Goal: Information Seeking & Learning: Get advice/opinions

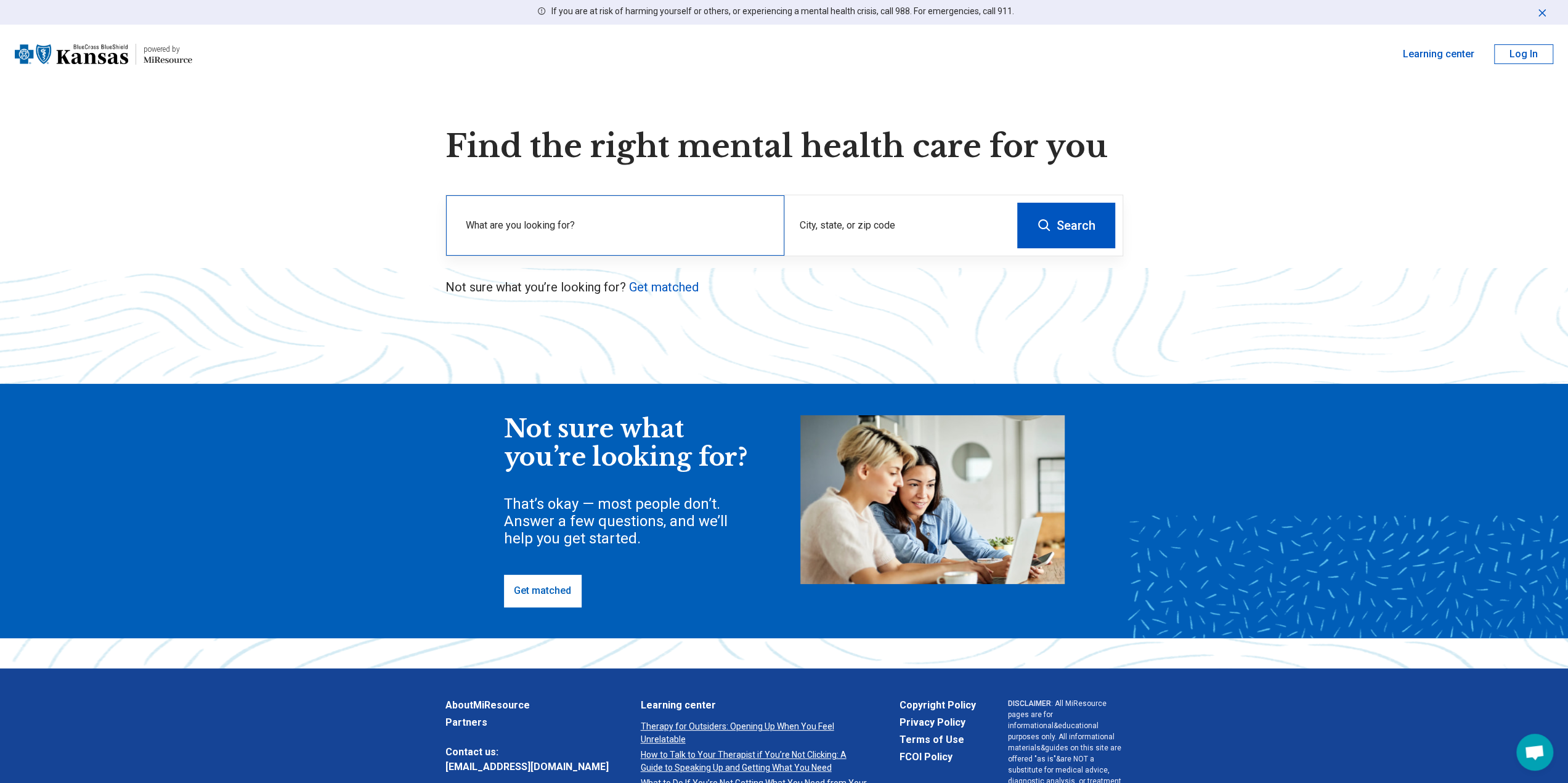
click at [582, 231] on label "What are you looking for?" at bounding box center [617, 225] width 304 height 15
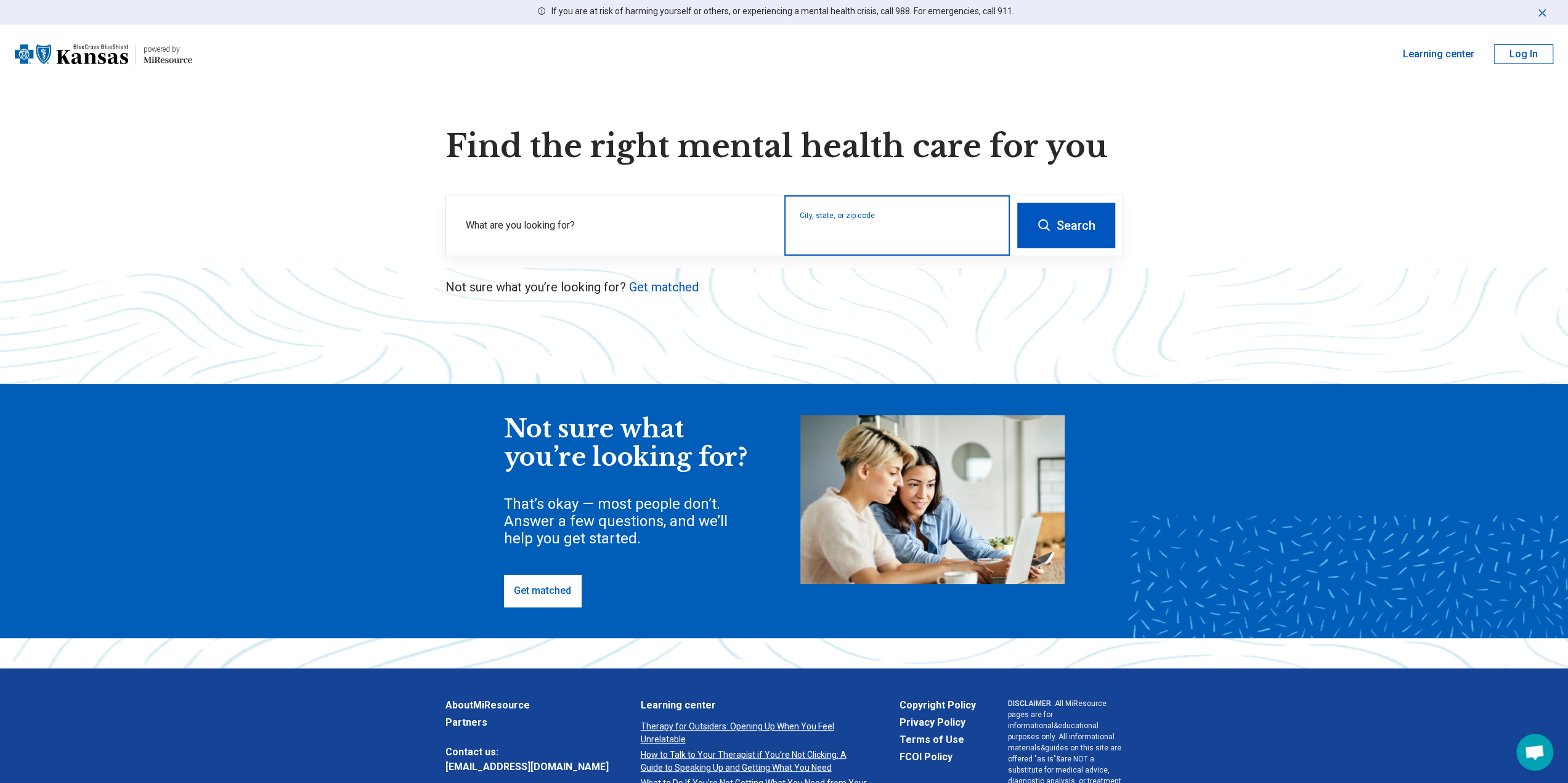
click at [853, 239] on input "City, state, or zip code" at bounding box center [897, 233] width 195 height 15
type input "*****"
click at [569, 227] on label "What are you looking for?" at bounding box center [617, 225] width 304 height 15
click at [860, 228] on div "City, state, or zip code" at bounding box center [896, 225] width 226 height 60
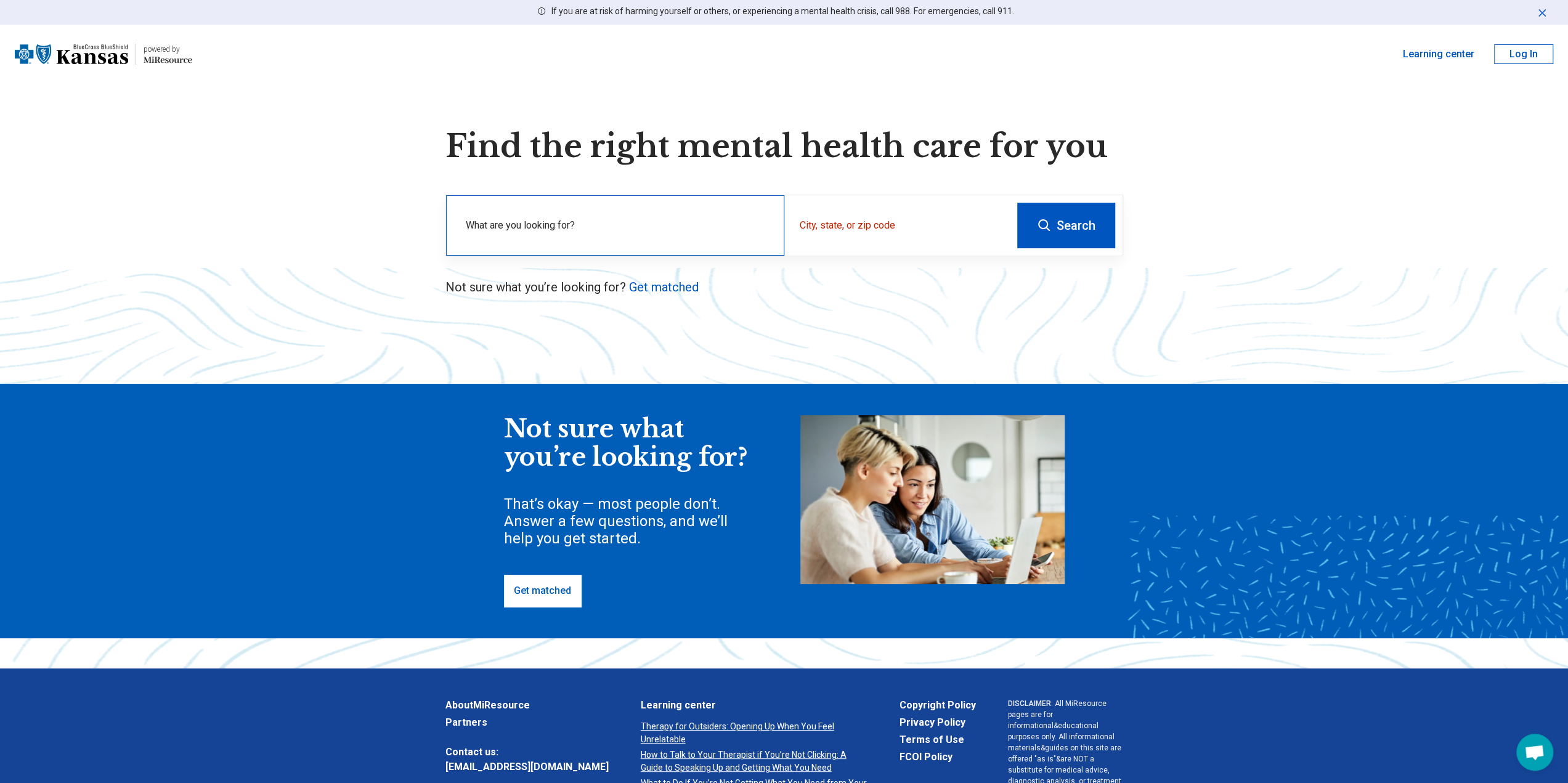
click at [670, 224] on label "What are you looking for?" at bounding box center [617, 225] width 304 height 15
click at [850, 252] on div "City, state, or zip code" at bounding box center [896, 225] width 226 height 60
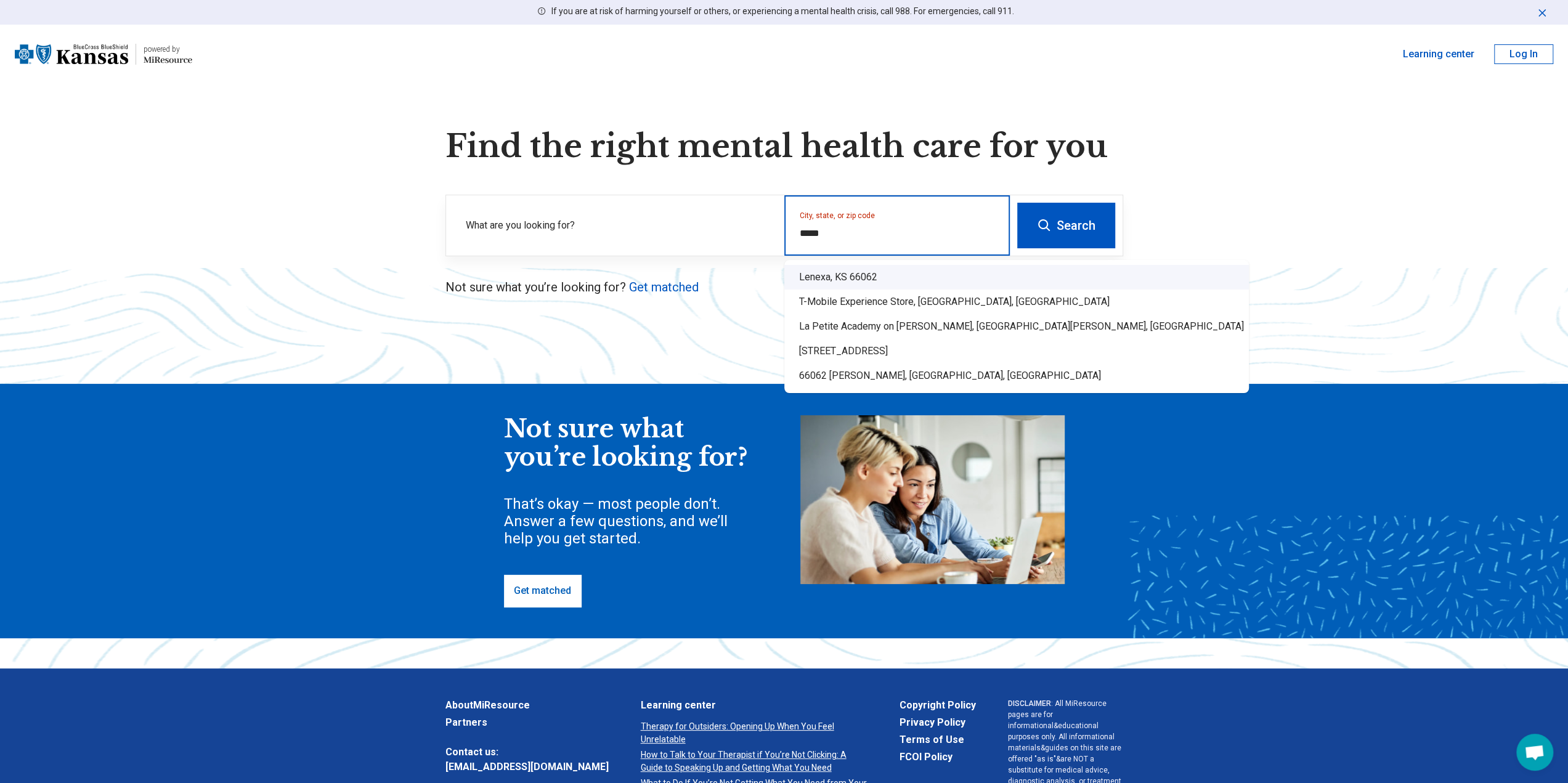
click at [844, 275] on div "Lenexa, KS 66062" at bounding box center [1016, 277] width 464 height 25
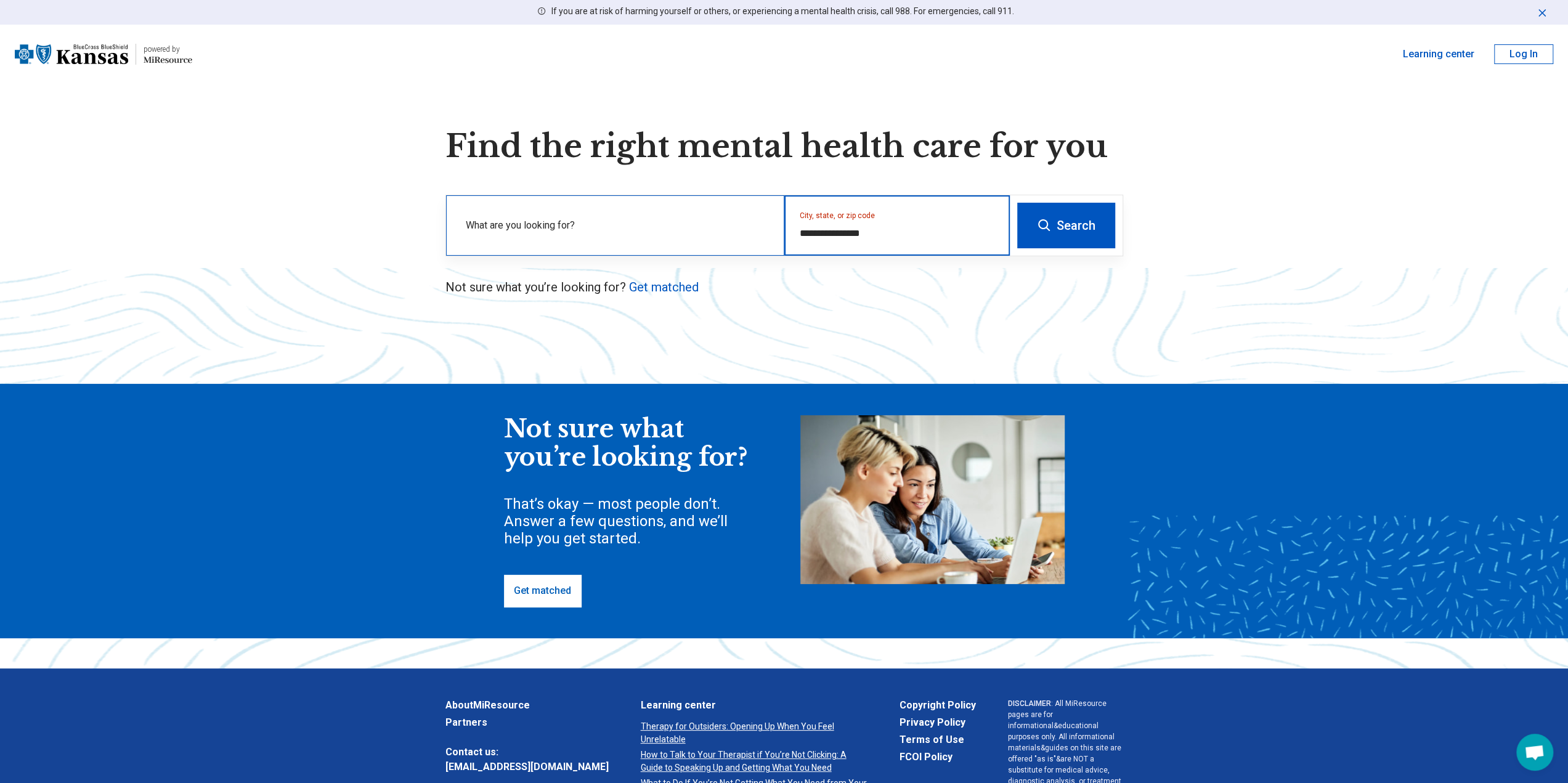
type input "**********"
click at [663, 224] on label "What are you looking for?" at bounding box center [617, 225] width 304 height 15
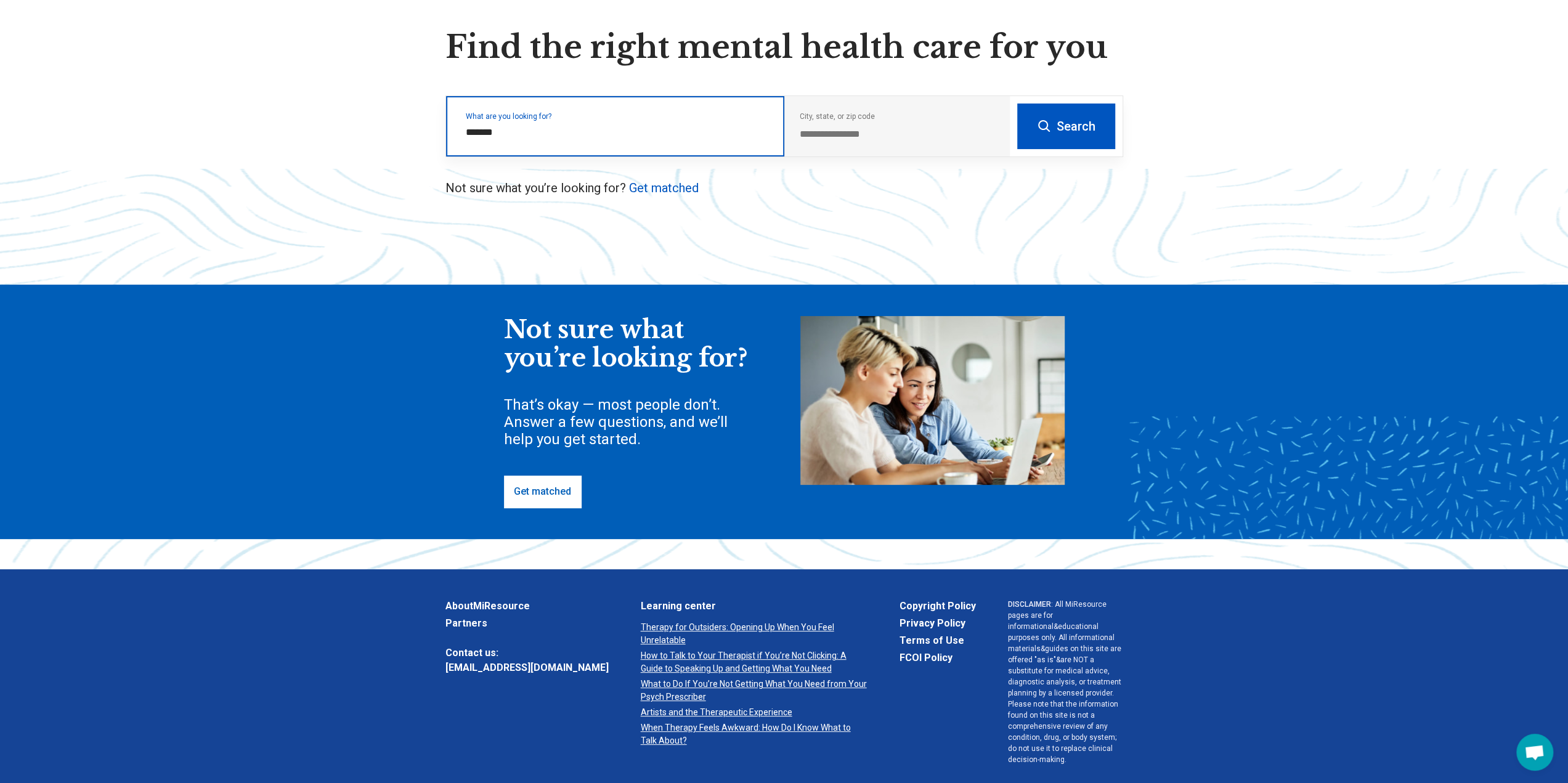
scroll to position [123, 0]
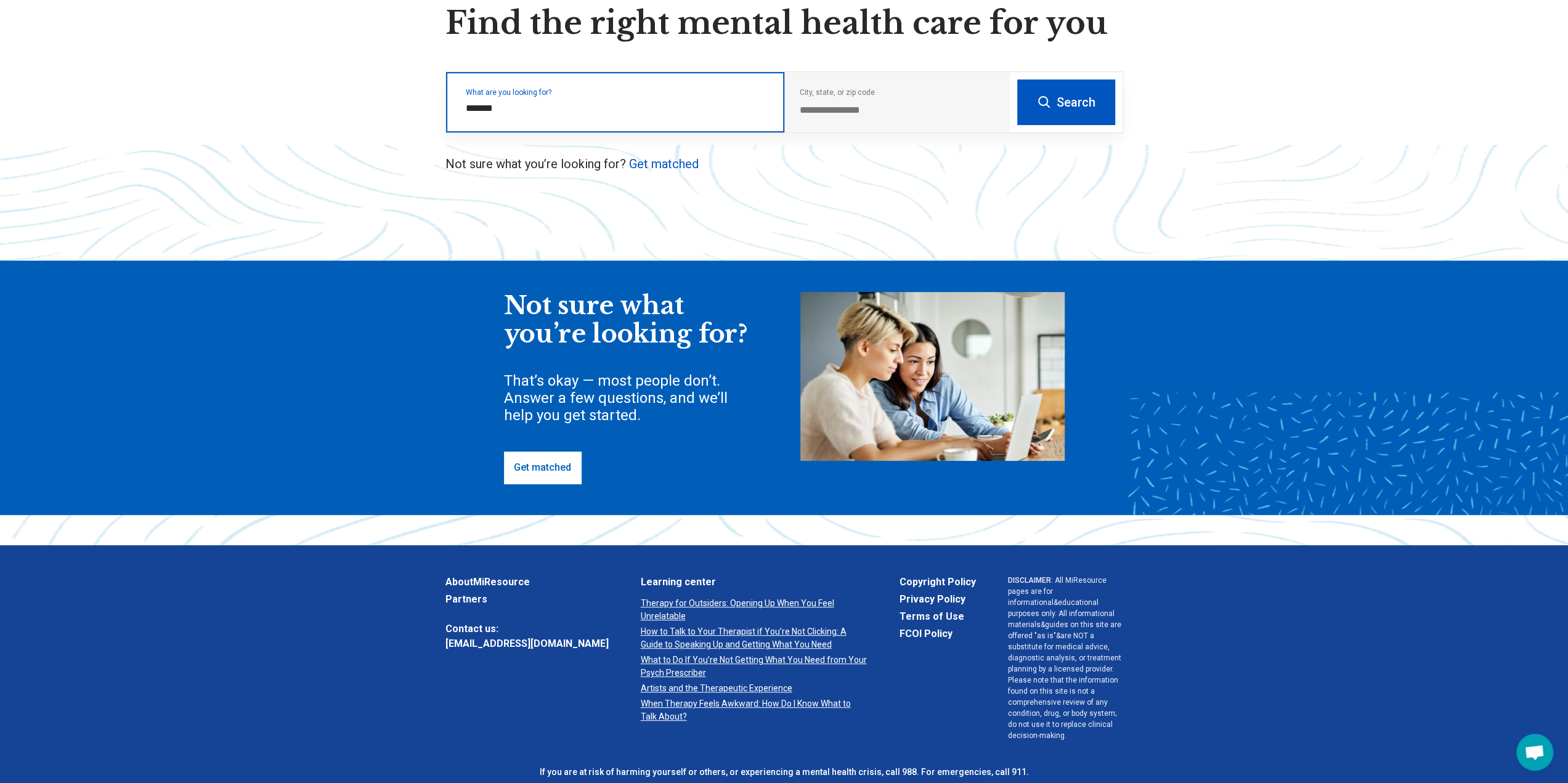
click at [505, 115] on input "*******" at bounding box center [617, 107] width 304 height 15
click at [463, 105] on div "What are you looking for? *******" at bounding box center [614, 102] width 338 height 60
click at [467, 106] on input "*******" at bounding box center [617, 107] width 304 height 15
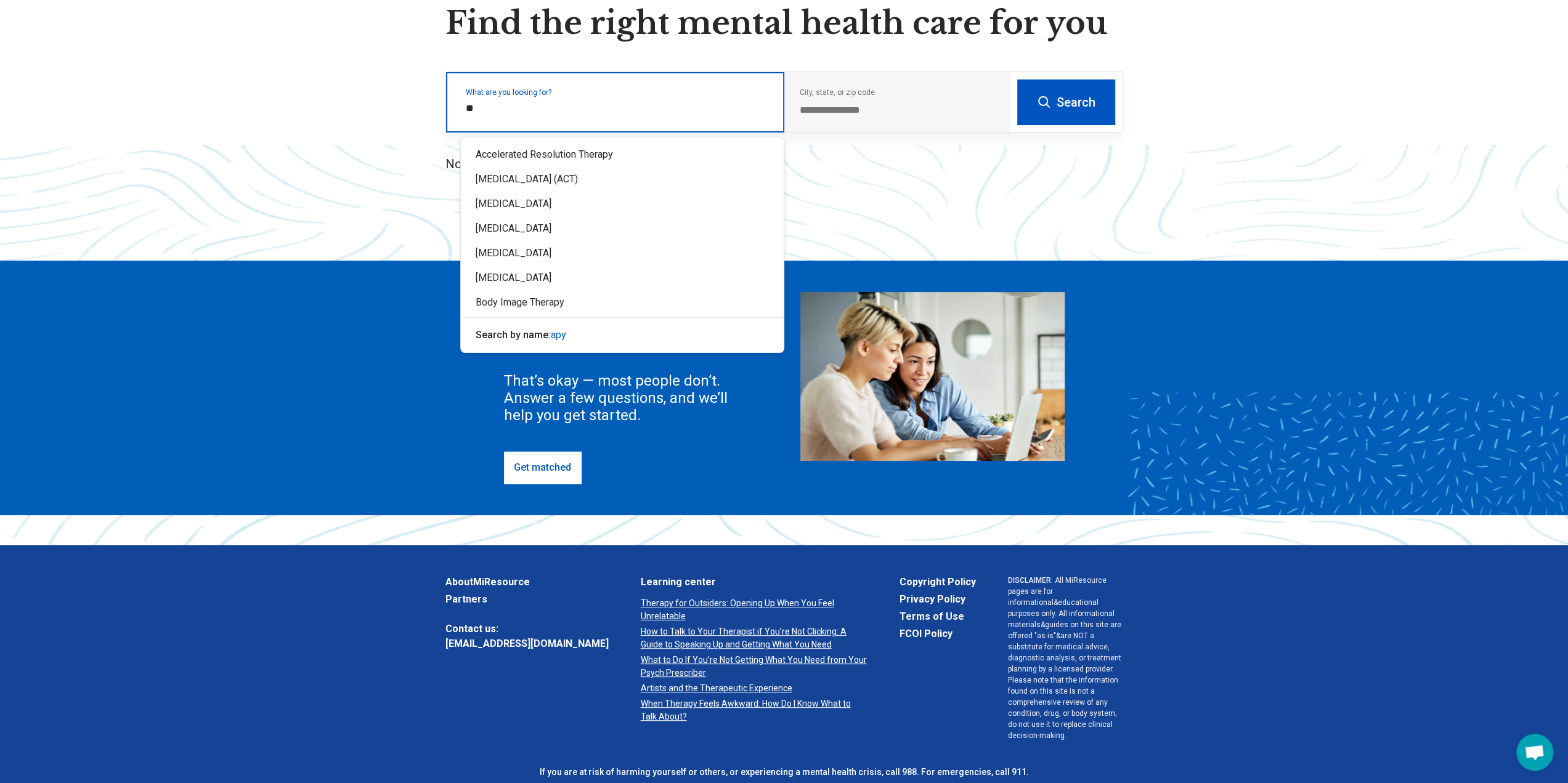
type input "*"
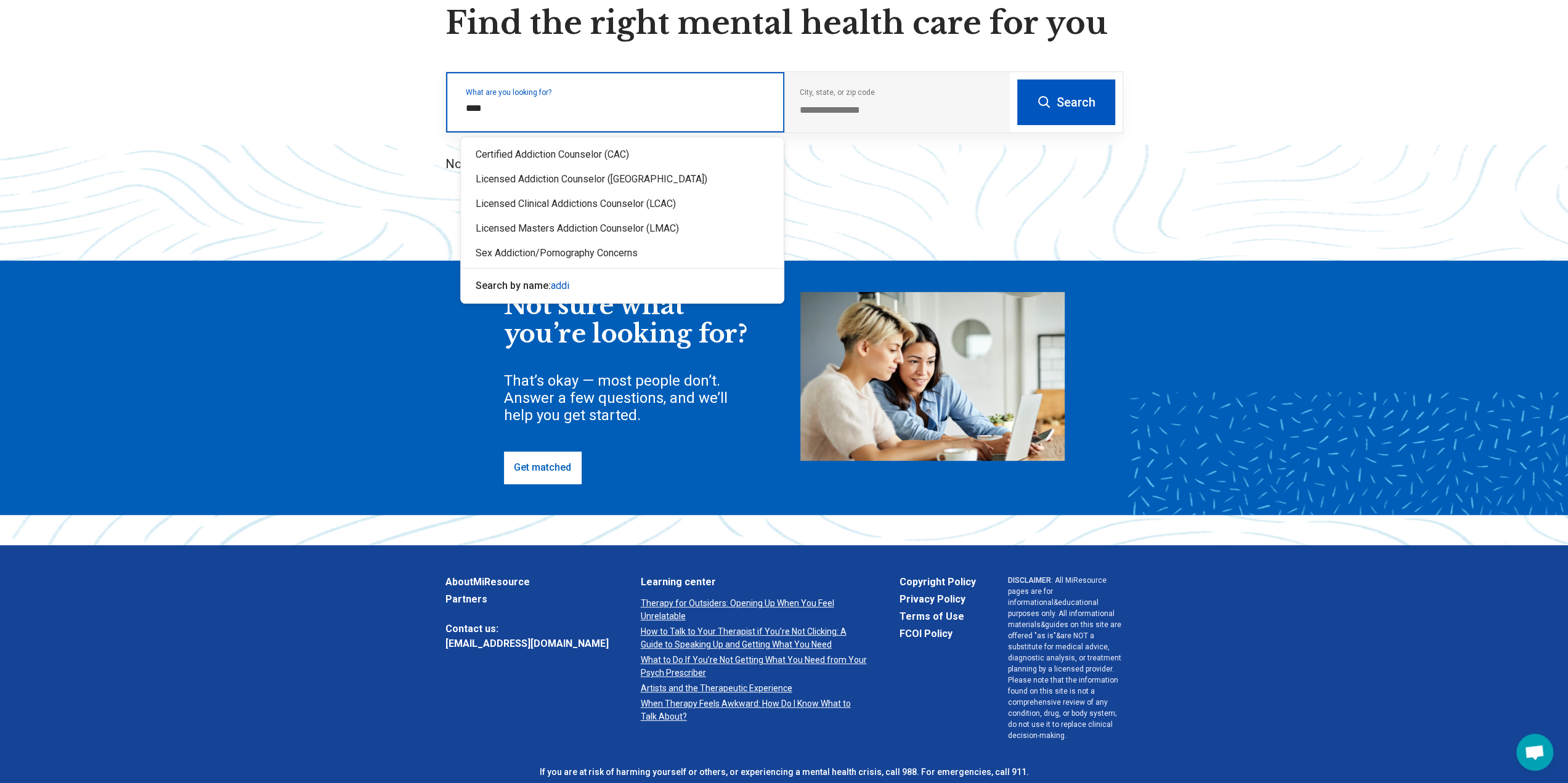
type input "*****"
click at [606, 259] on div "Sex Addiction/Pornography Concerns" at bounding box center [621, 252] width 322 height 25
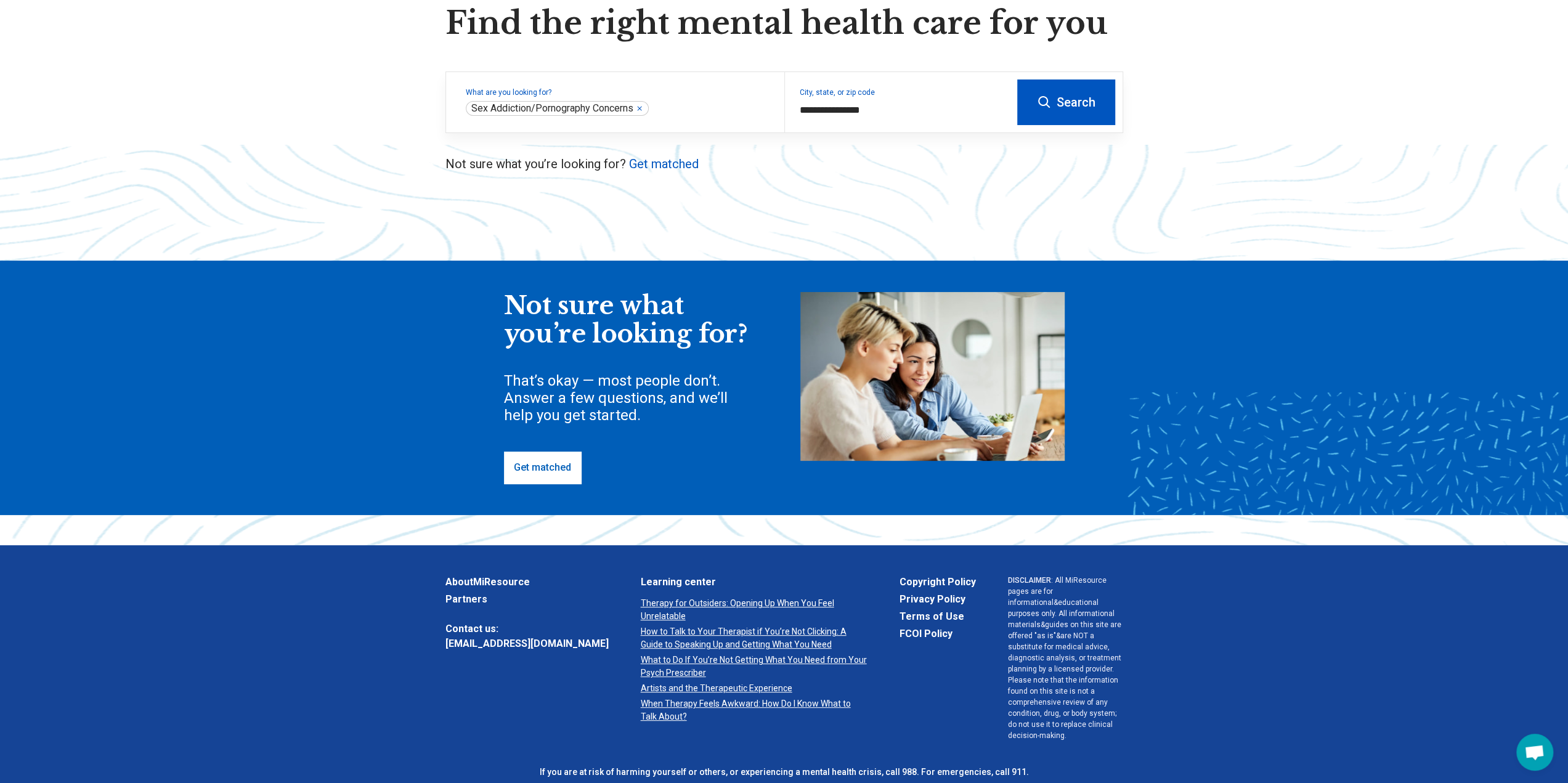
click at [1031, 109] on button "Search" at bounding box center [1066, 103] width 98 height 45
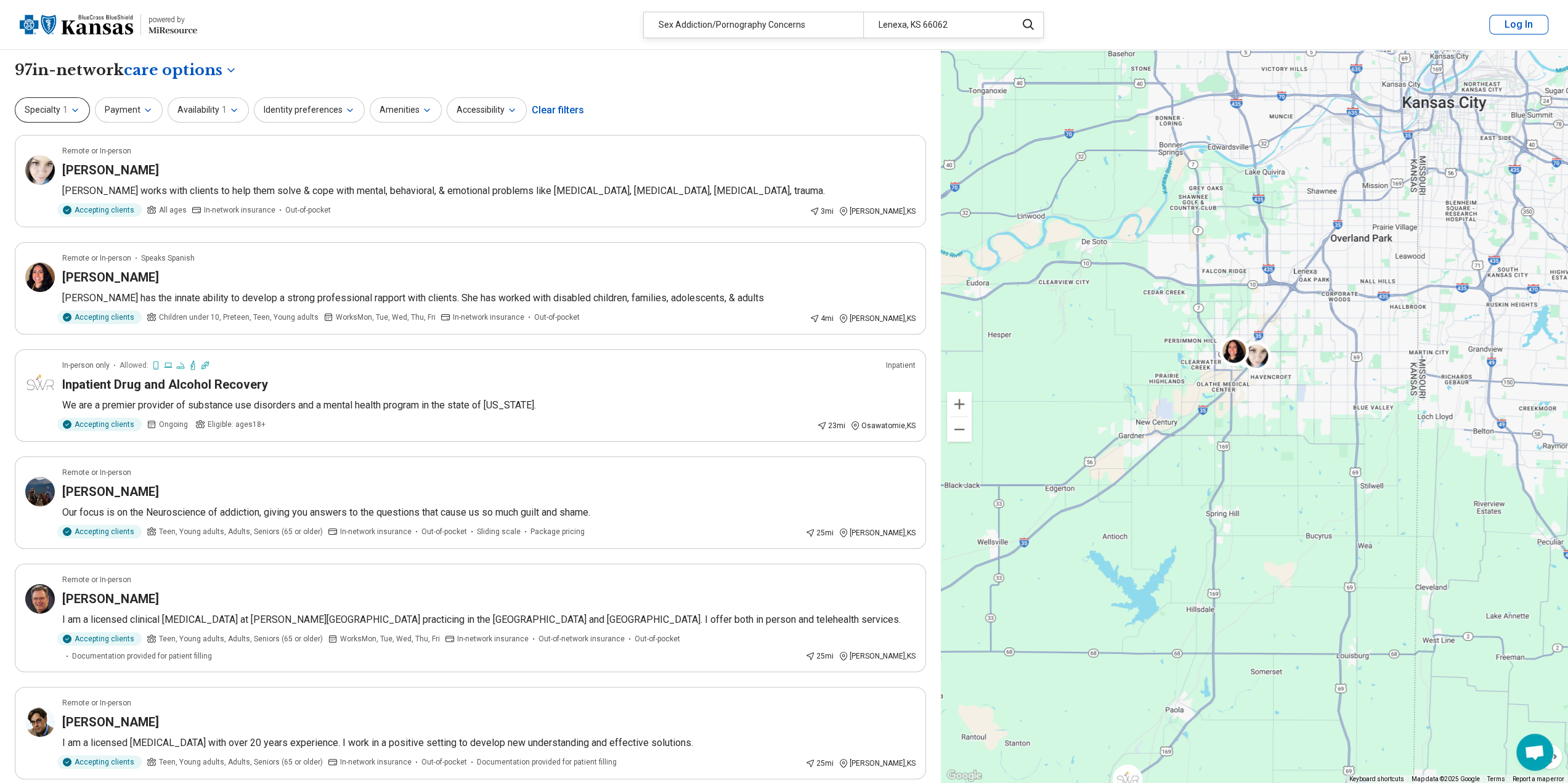
click at [65, 116] on button "Specialty 1" at bounding box center [52, 110] width 75 height 26
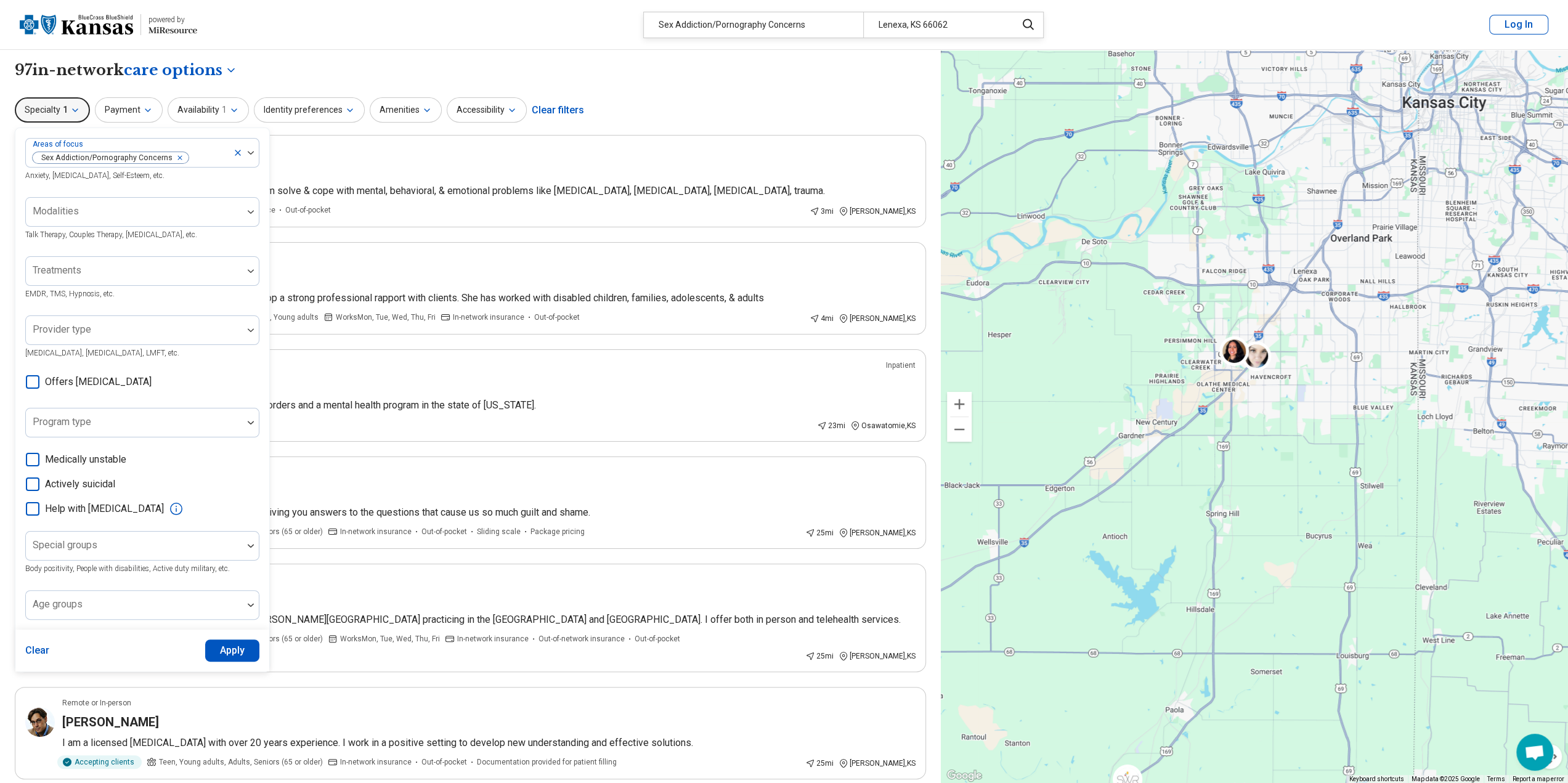
click at [65, 116] on button "Specialty 1" at bounding box center [52, 110] width 75 height 26
click at [135, 109] on button "Payment" at bounding box center [128, 110] width 68 height 26
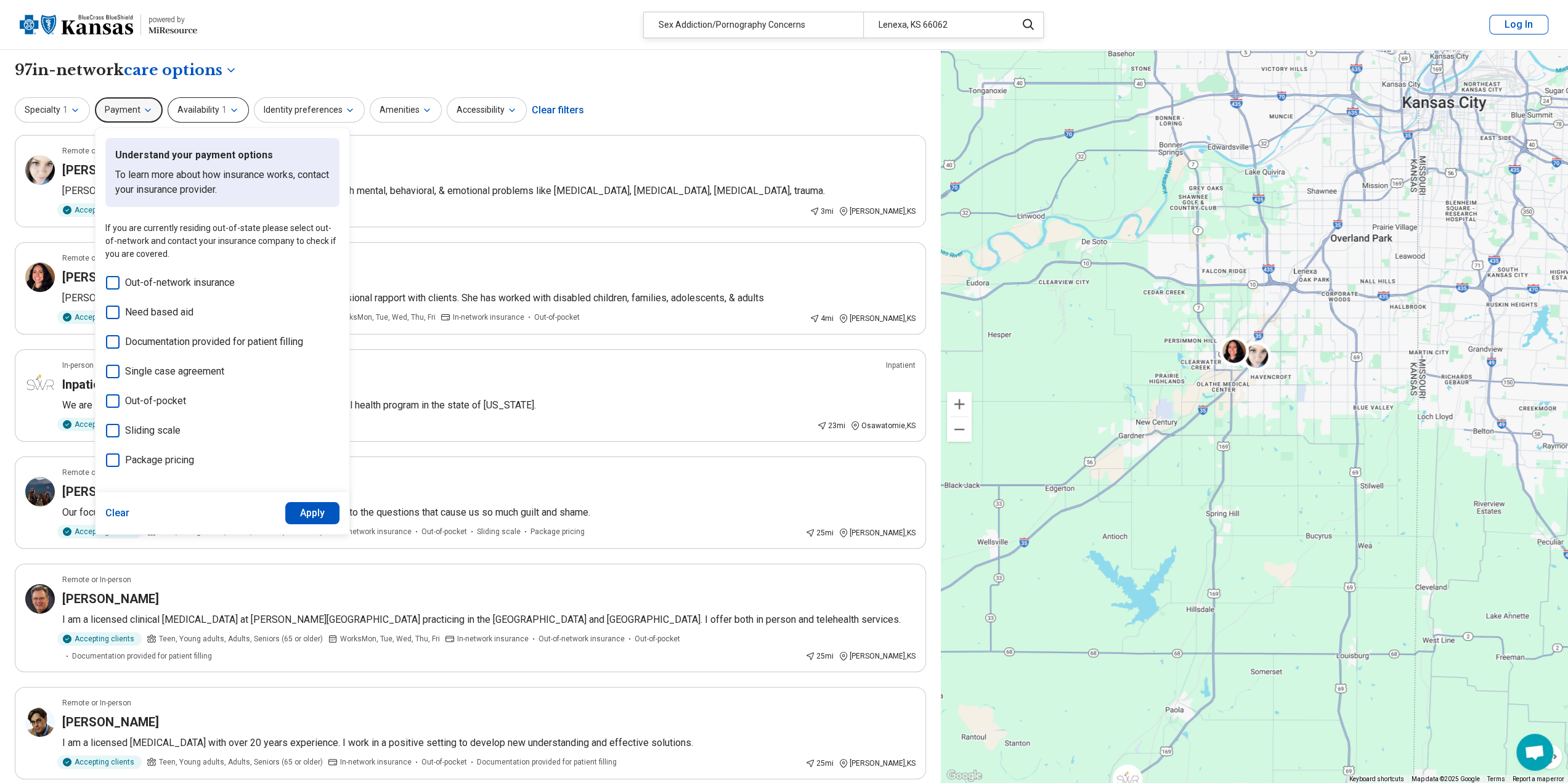
click at [216, 107] on button "Availability 1" at bounding box center [208, 110] width 81 height 26
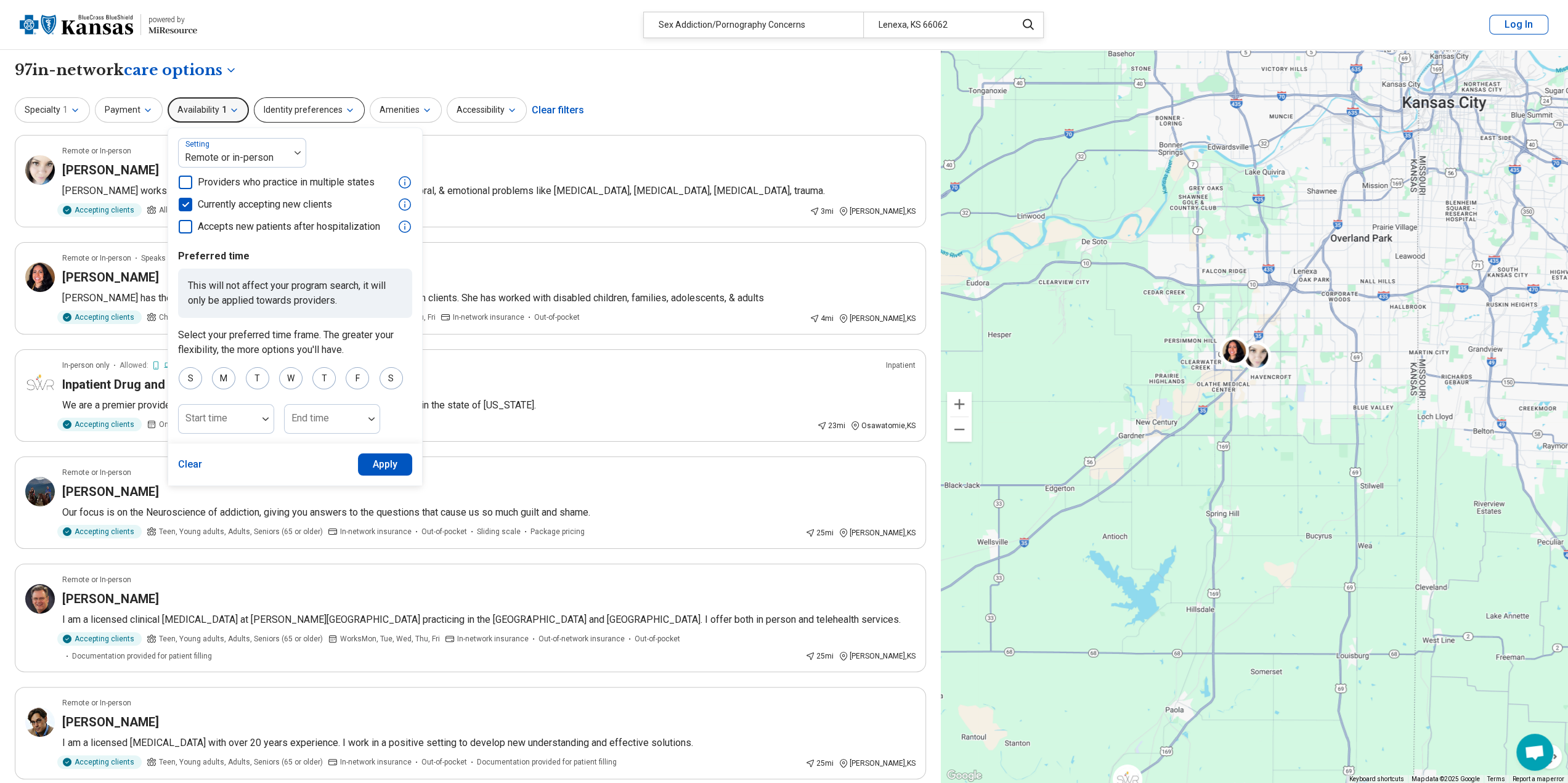
click at [331, 108] on button "Identity preferences" at bounding box center [309, 110] width 110 height 26
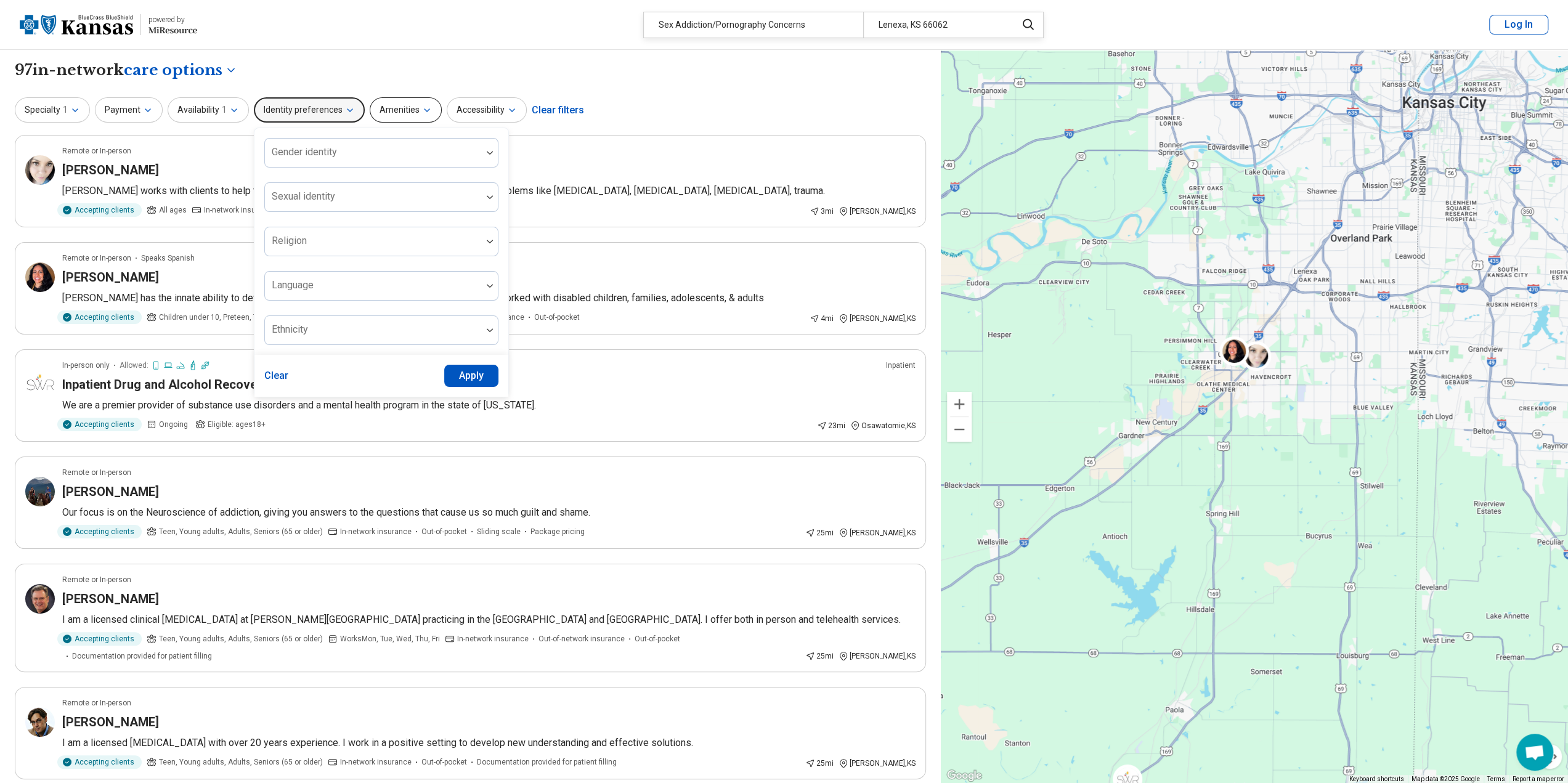
click at [394, 110] on button "Amenities" at bounding box center [405, 110] width 72 height 26
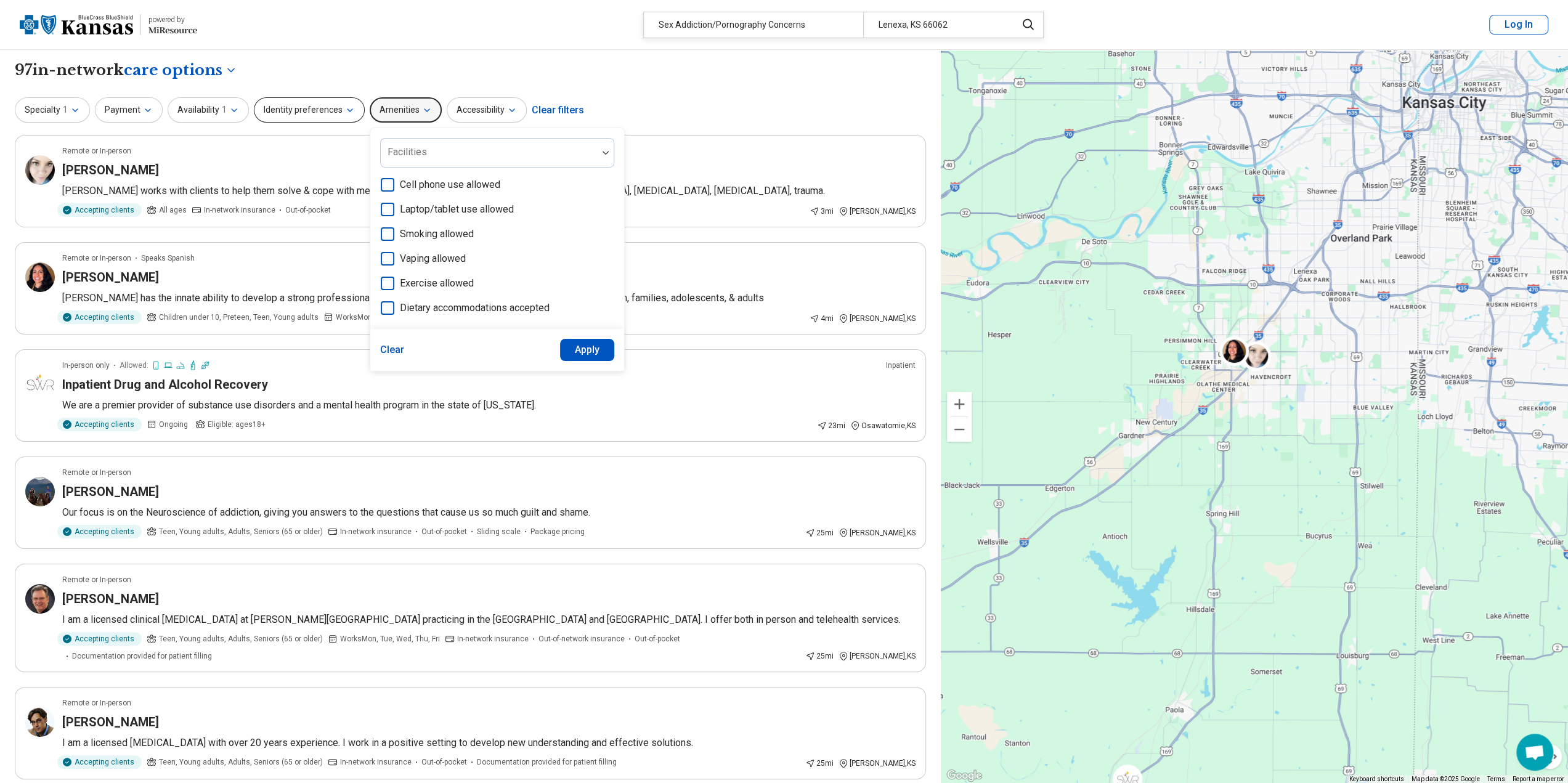
click at [318, 115] on button "Identity preferences" at bounding box center [309, 110] width 110 height 26
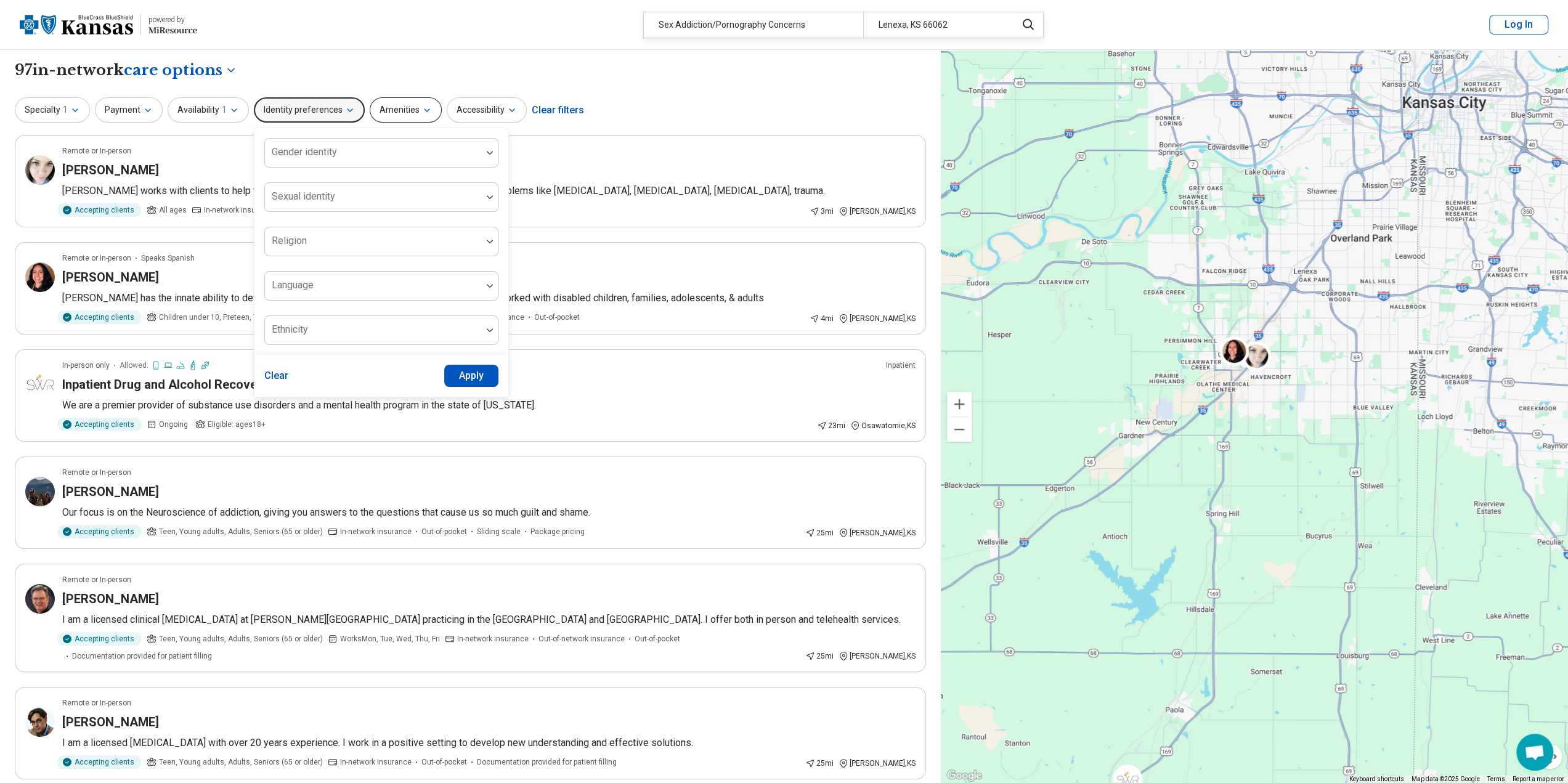
click at [384, 112] on button "Amenities" at bounding box center [405, 110] width 72 height 26
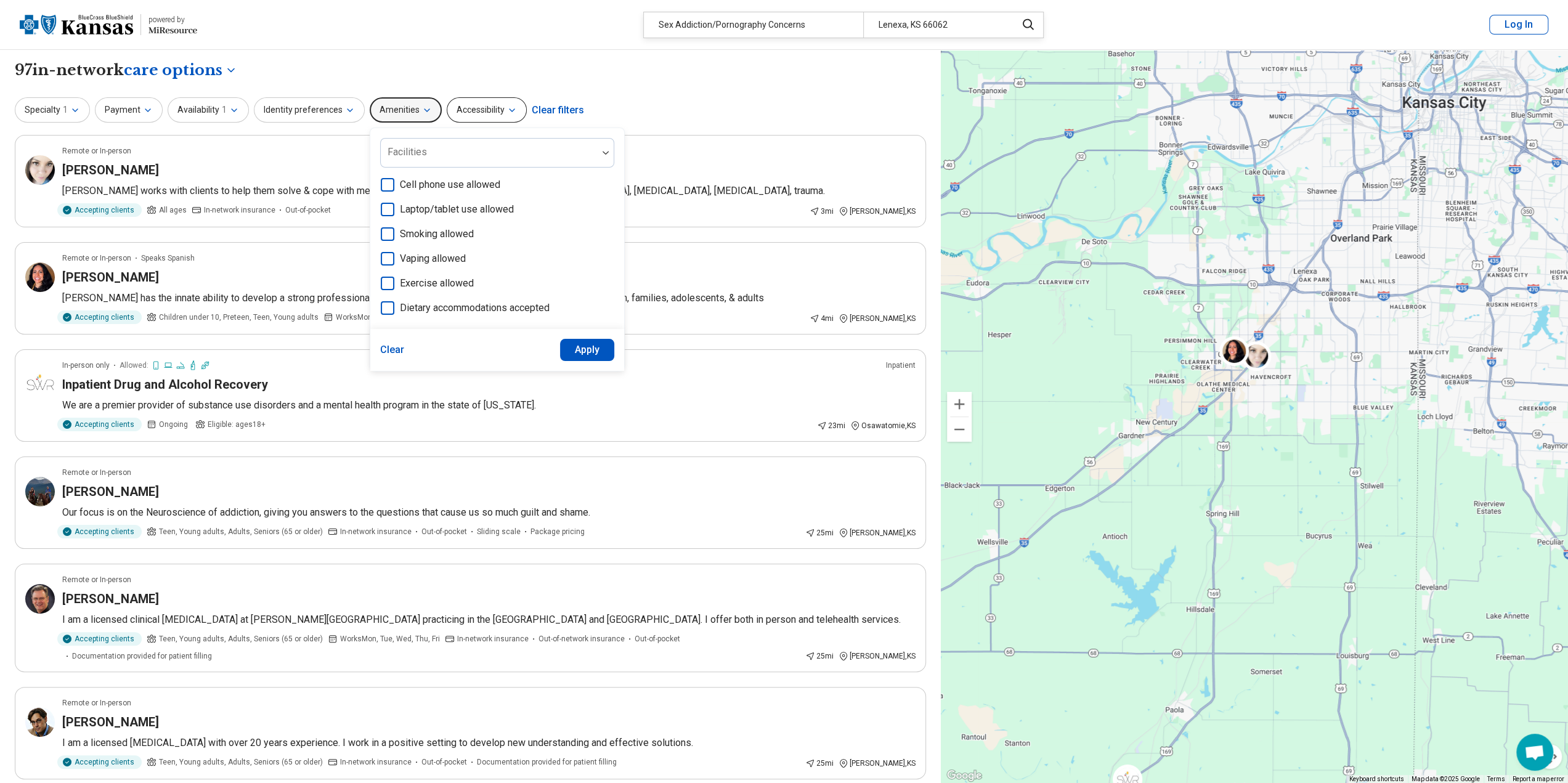
click at [467, 112] on button "Accessibility" at bounding box center [486, 110] width 80 height 26
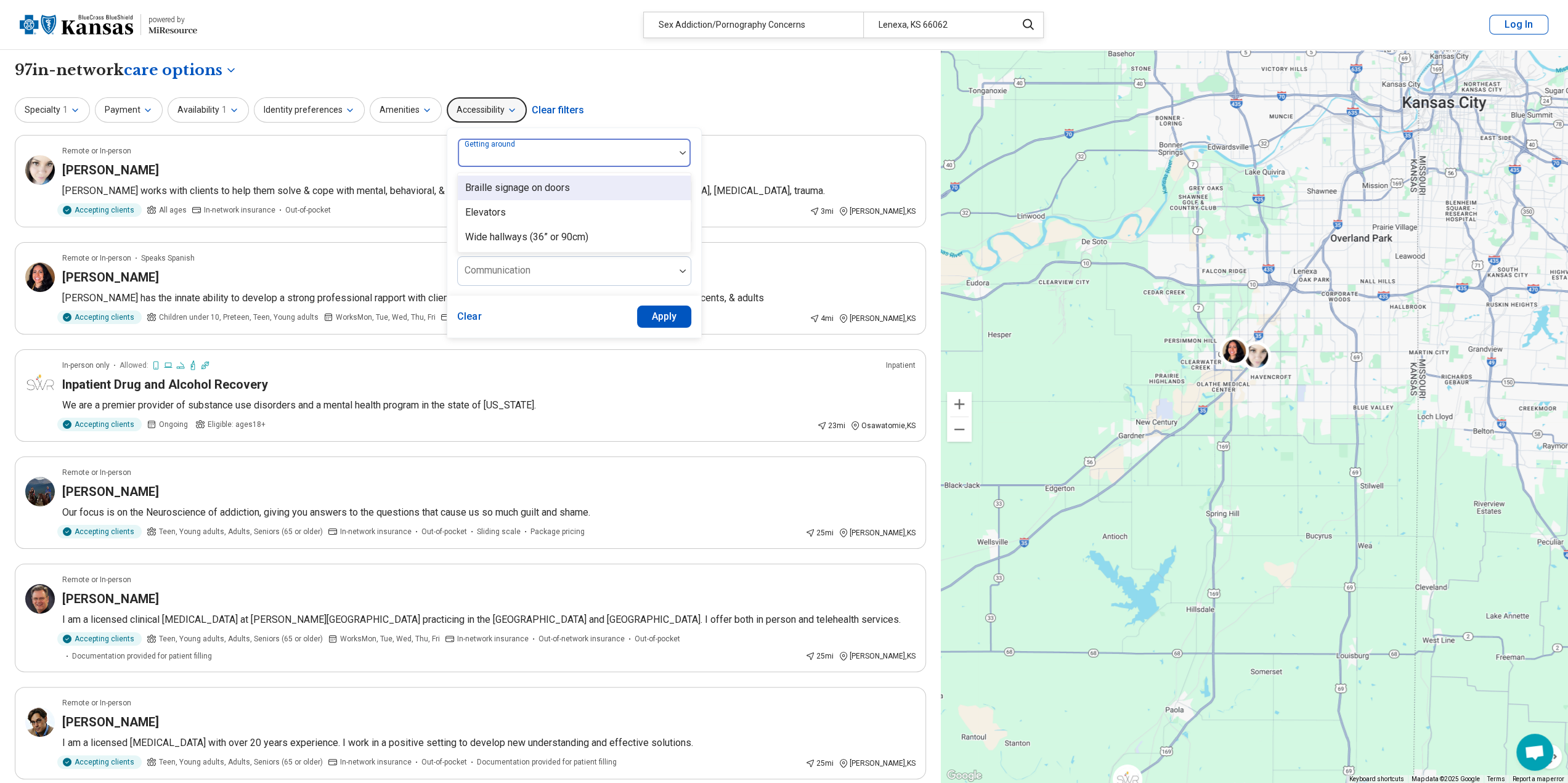
click at [562, 157] on div at bounding box center [566, 157] width 207 height 17
click at [476, 107] on button "Accessibility" at bounding box center [486, 110] width 80 height 26
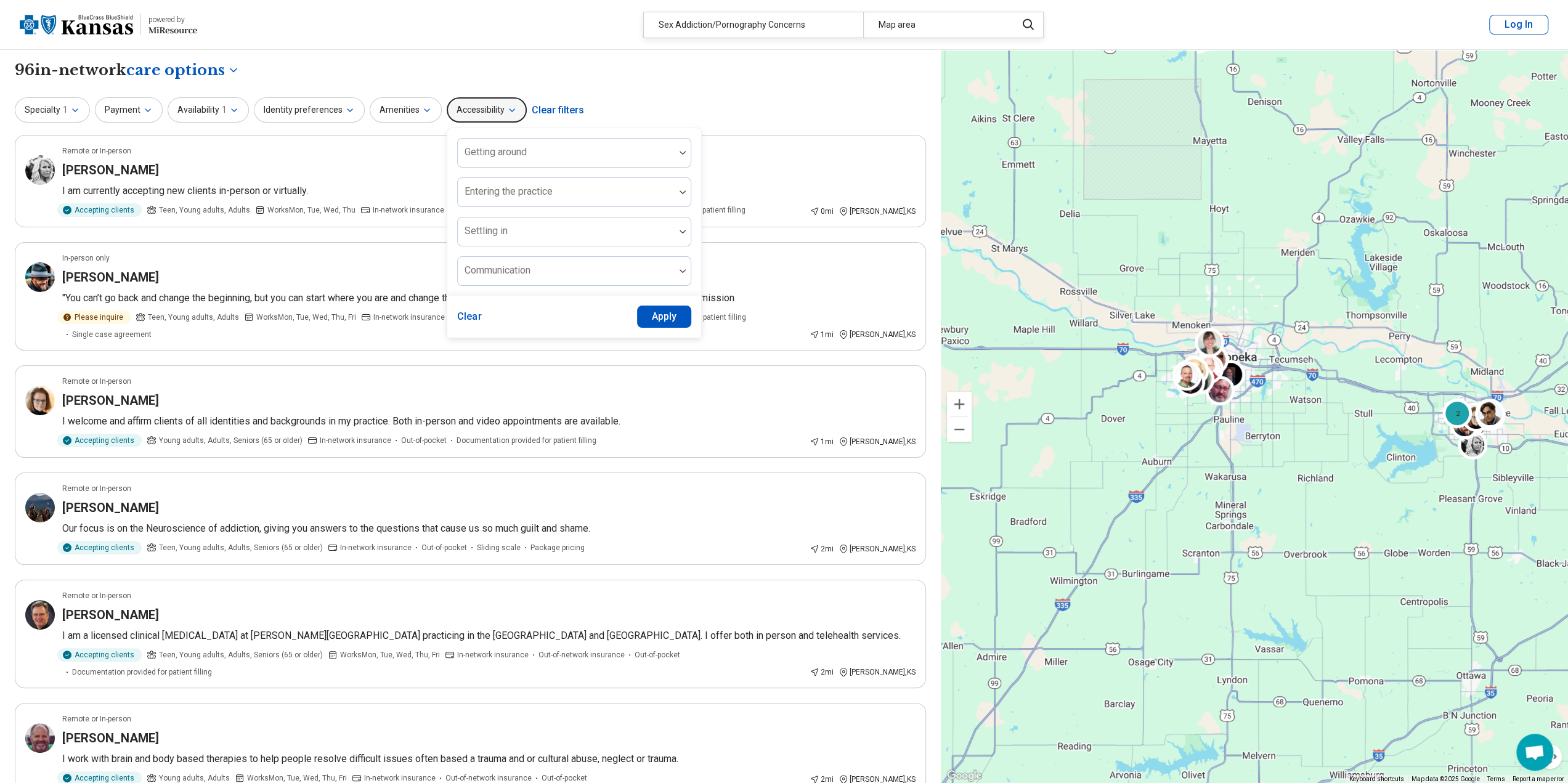
drag, startPoint x: 1115, startPoint y: 416, endPoint x: 1397, endPoint y: 428, distance: 282.3
click at [1397, 428] on div "2" at bounding box center [1254, 417] width 627 height 734
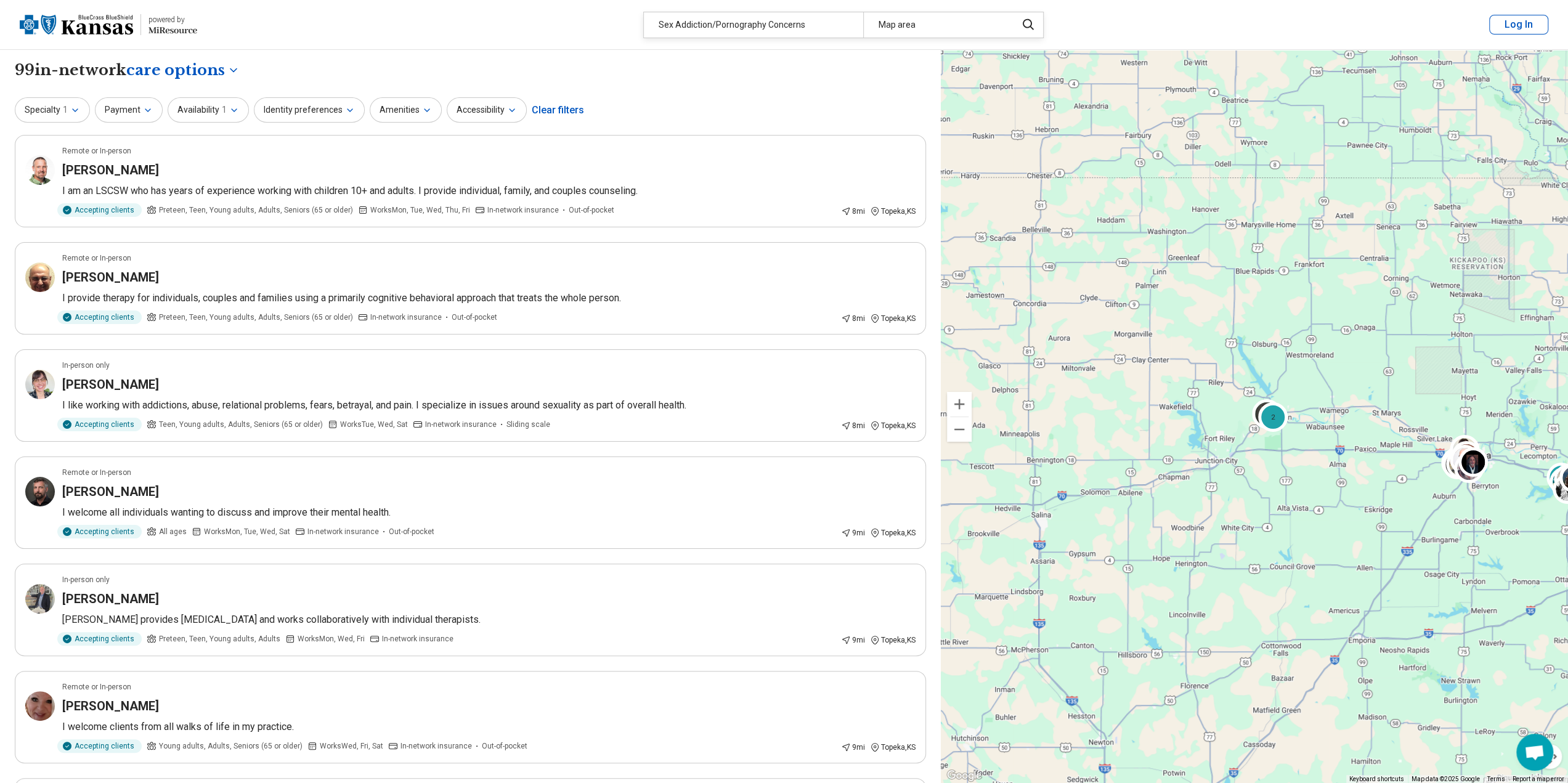
drag, startPoint x: 1161, startPoint y: 425, endPoint x: 1339, endPoint y: 443, distance: 178.9
click at [1339, 443] on div "2 2" at bounding box center [1254, 417] width 627 height 734
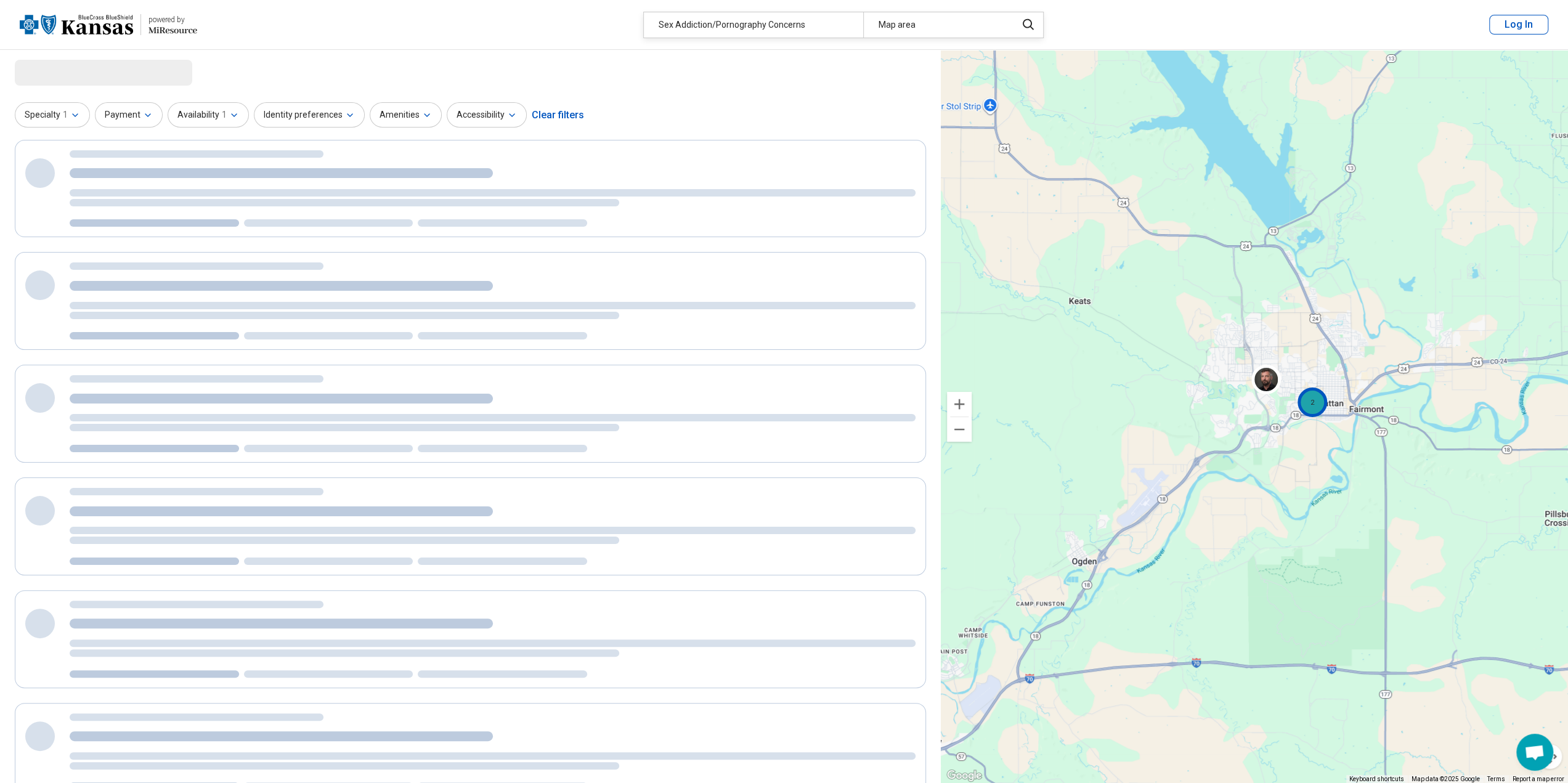
select select "***"
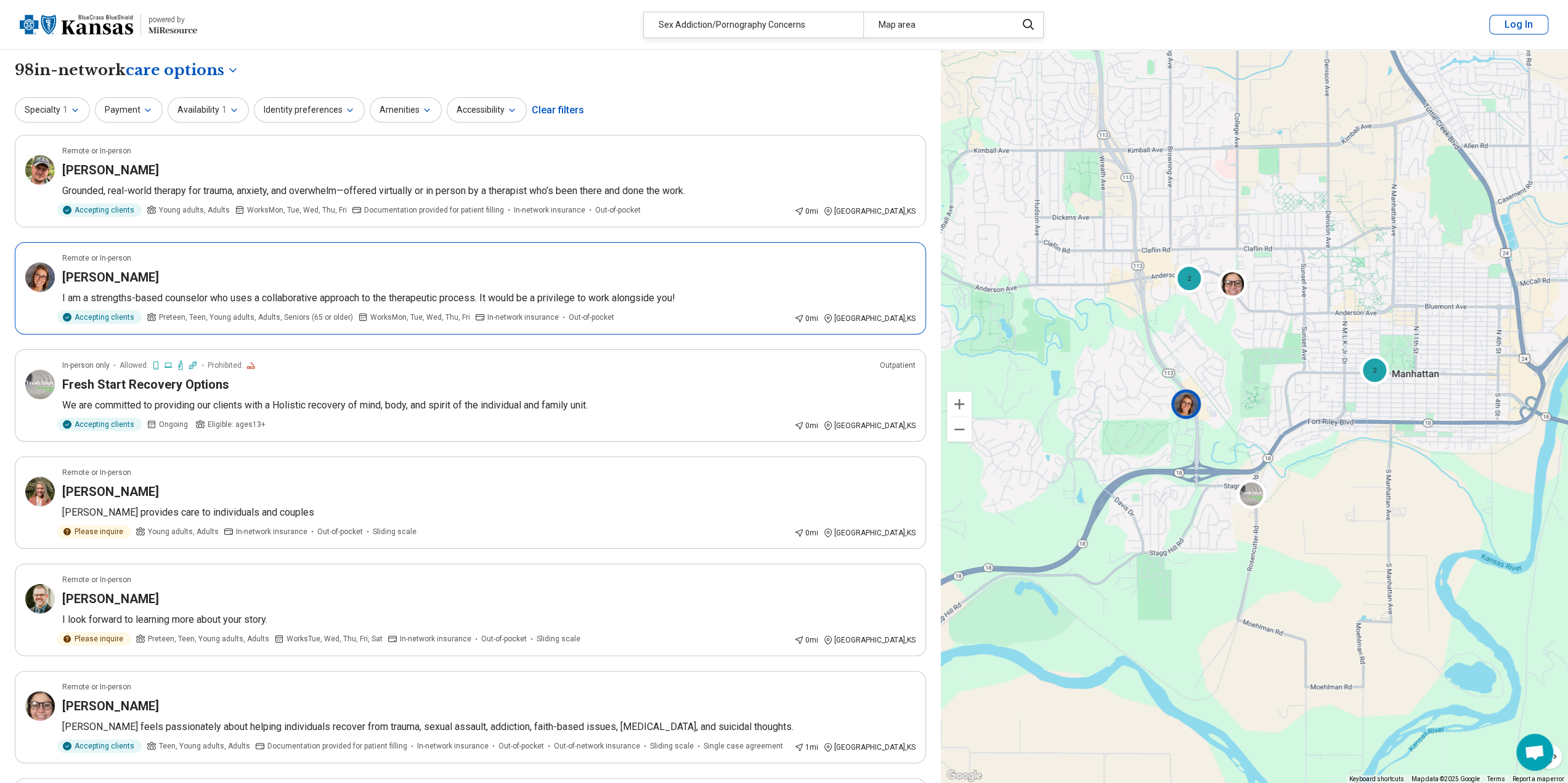
click at [1181, 409] on img at bounding box center [1186, 403] width 30 height 30
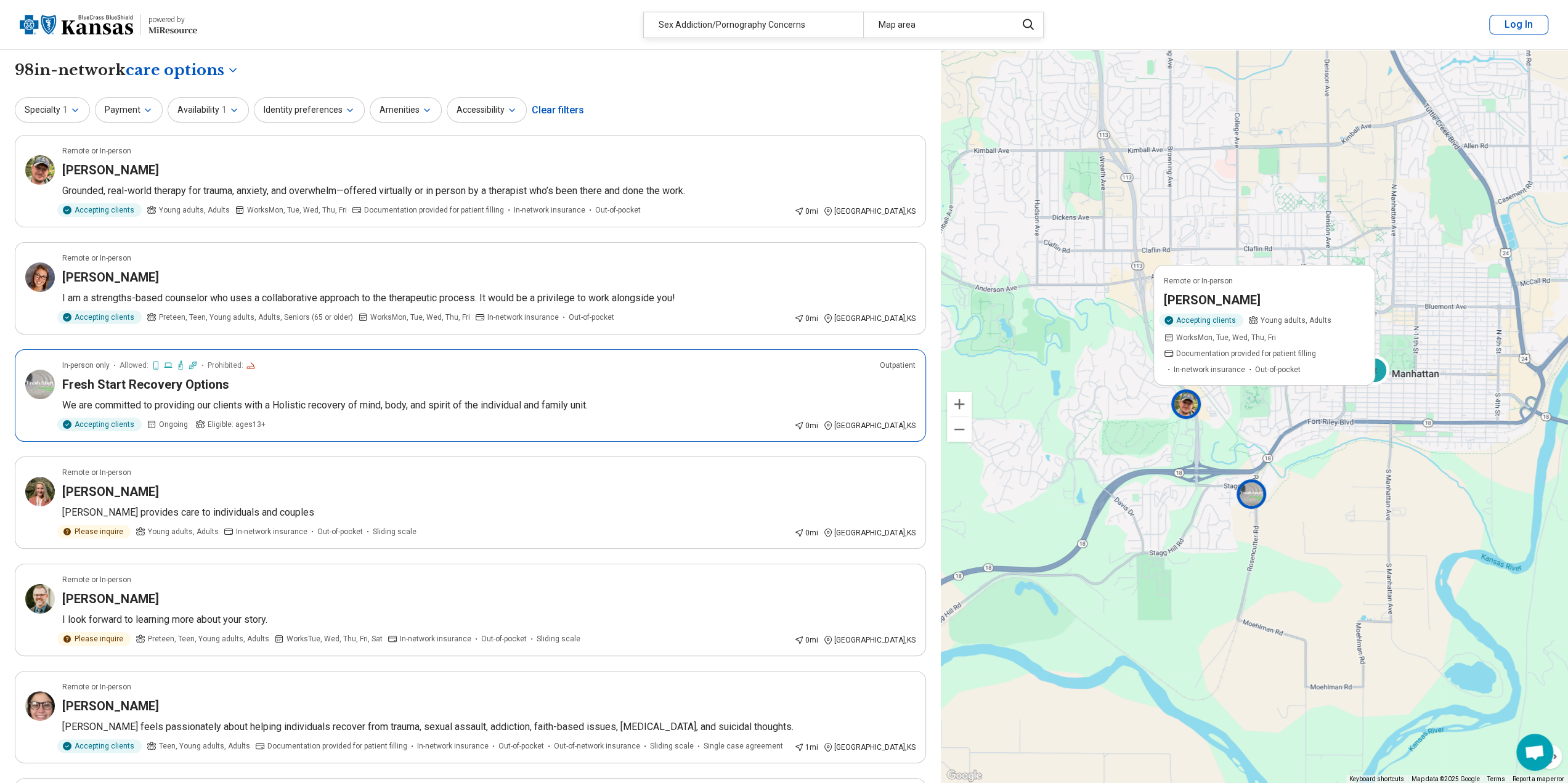
click at [1250, 503] on img at bounding box center [1251, 494] width 30 height 30
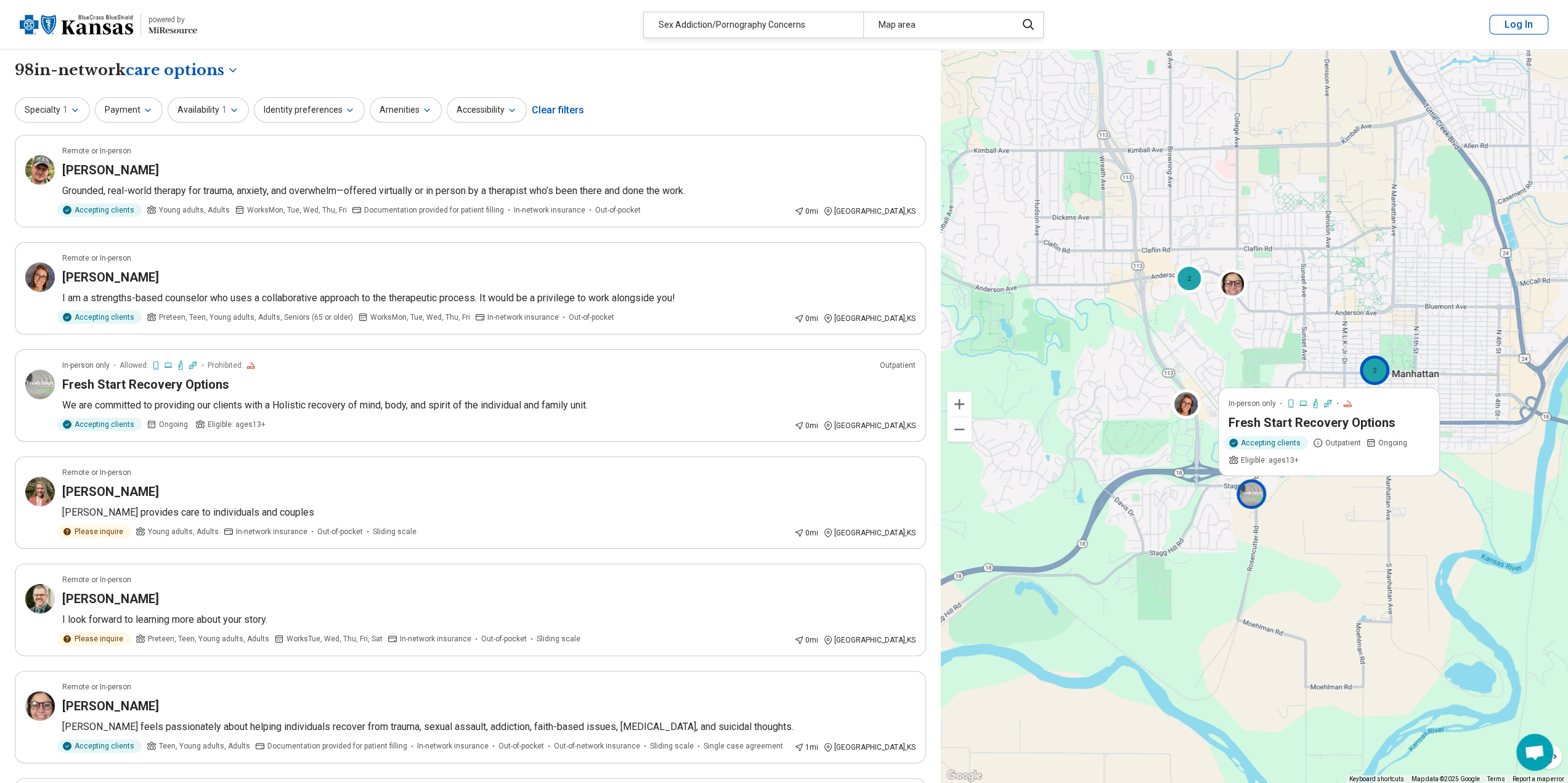
click at [1374, 374] on div "2" at bounding box center [1375, 371] width 30 height 30
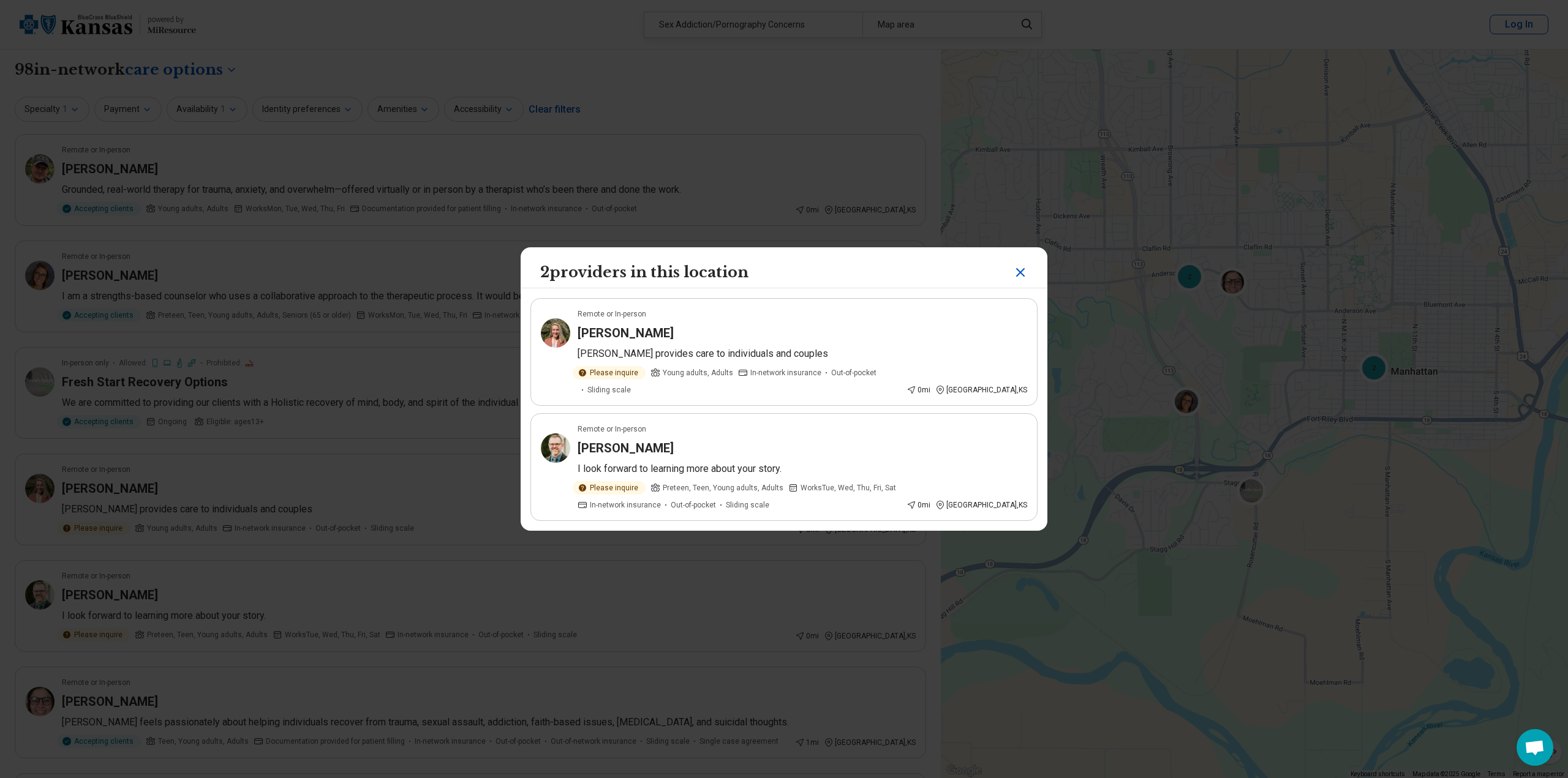
click at [1018, 280] on icon "Close" at bounding box center [1020, 272] width 15 height 15
